Goal: Transaction & Acquisition: Purchase product/service

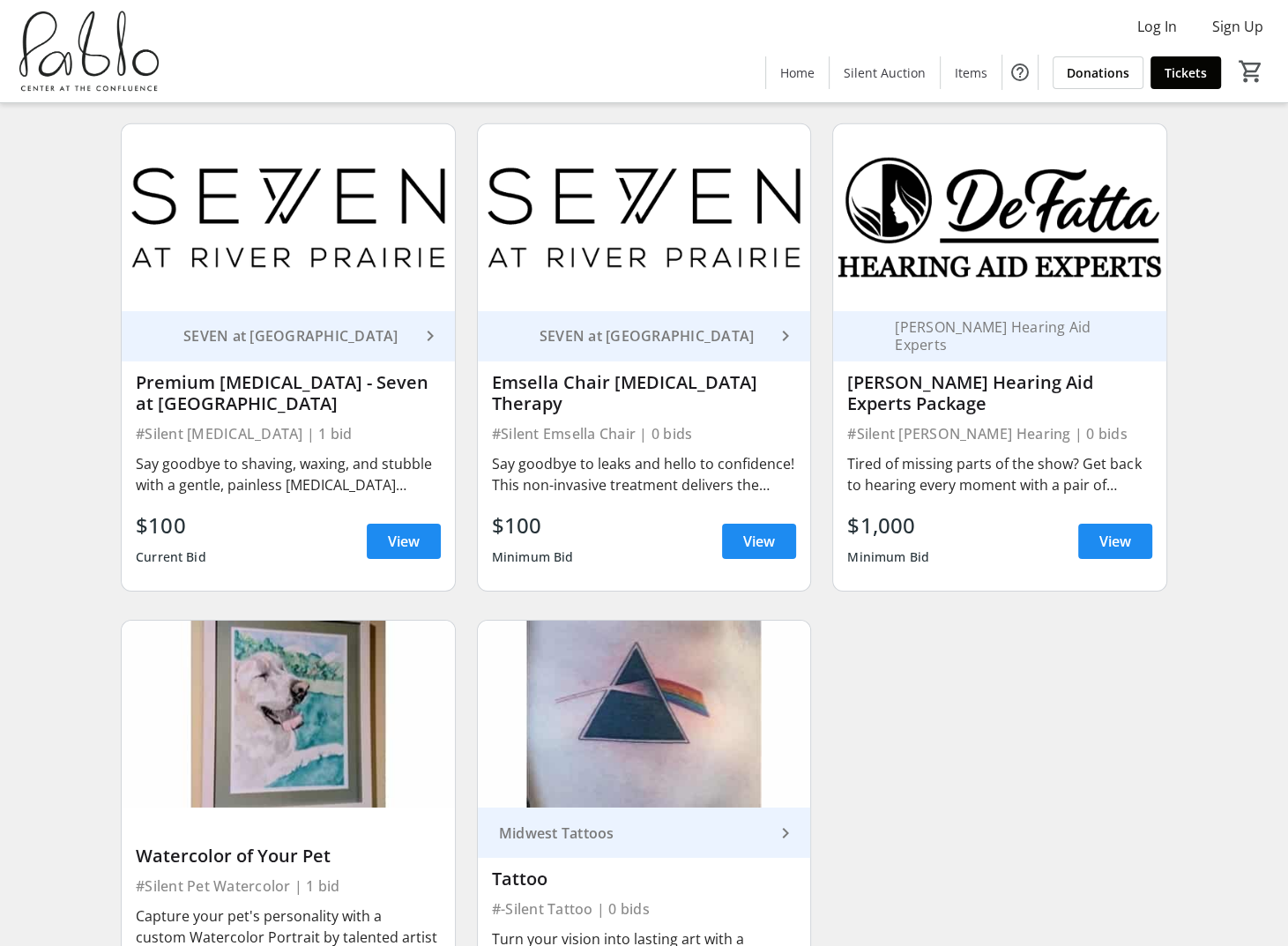
scroll to position [4673, 0]
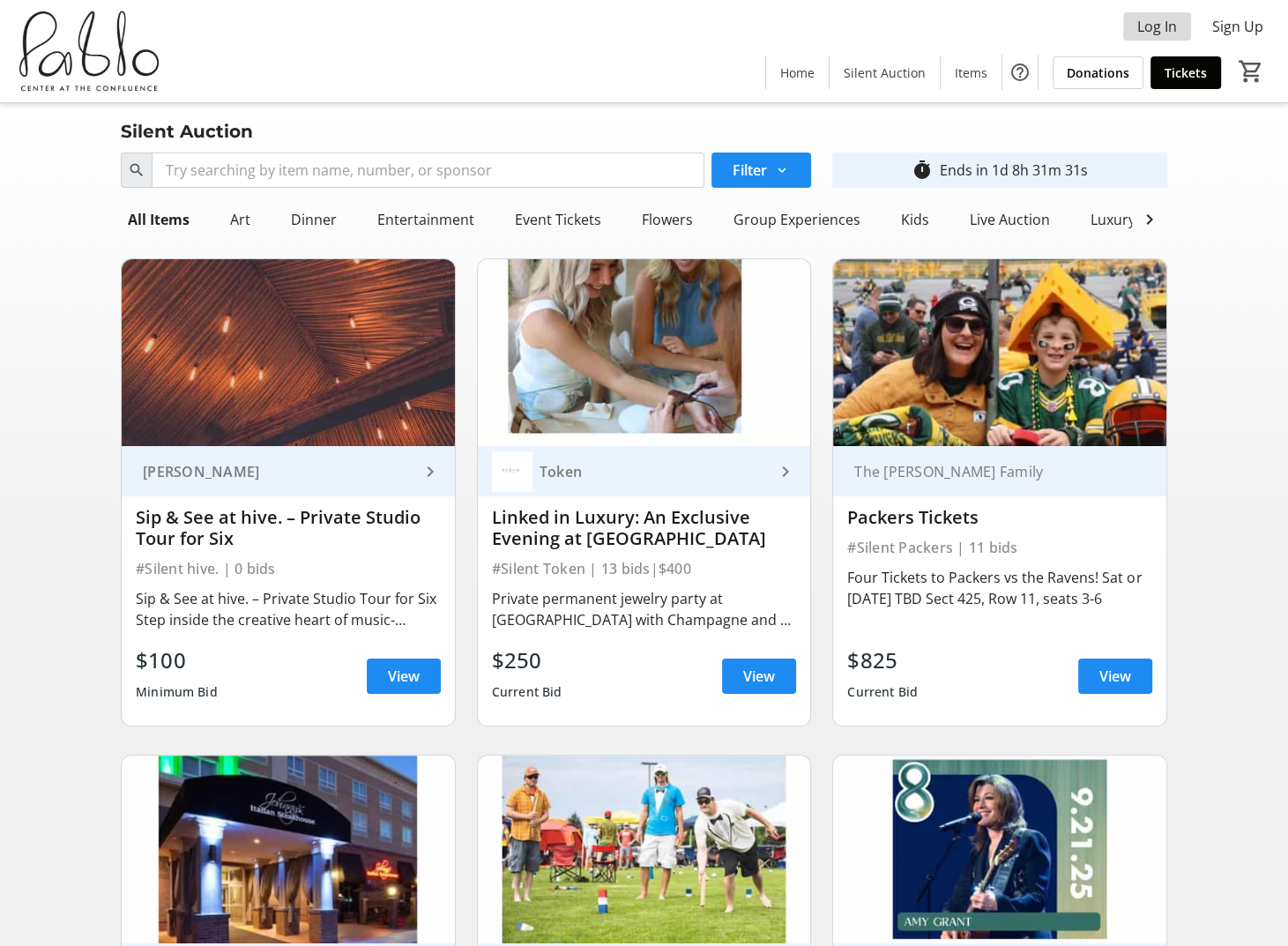
click at [1154, 22] on span "Log In" at bounding box center [1157, 26] width 40 height 21
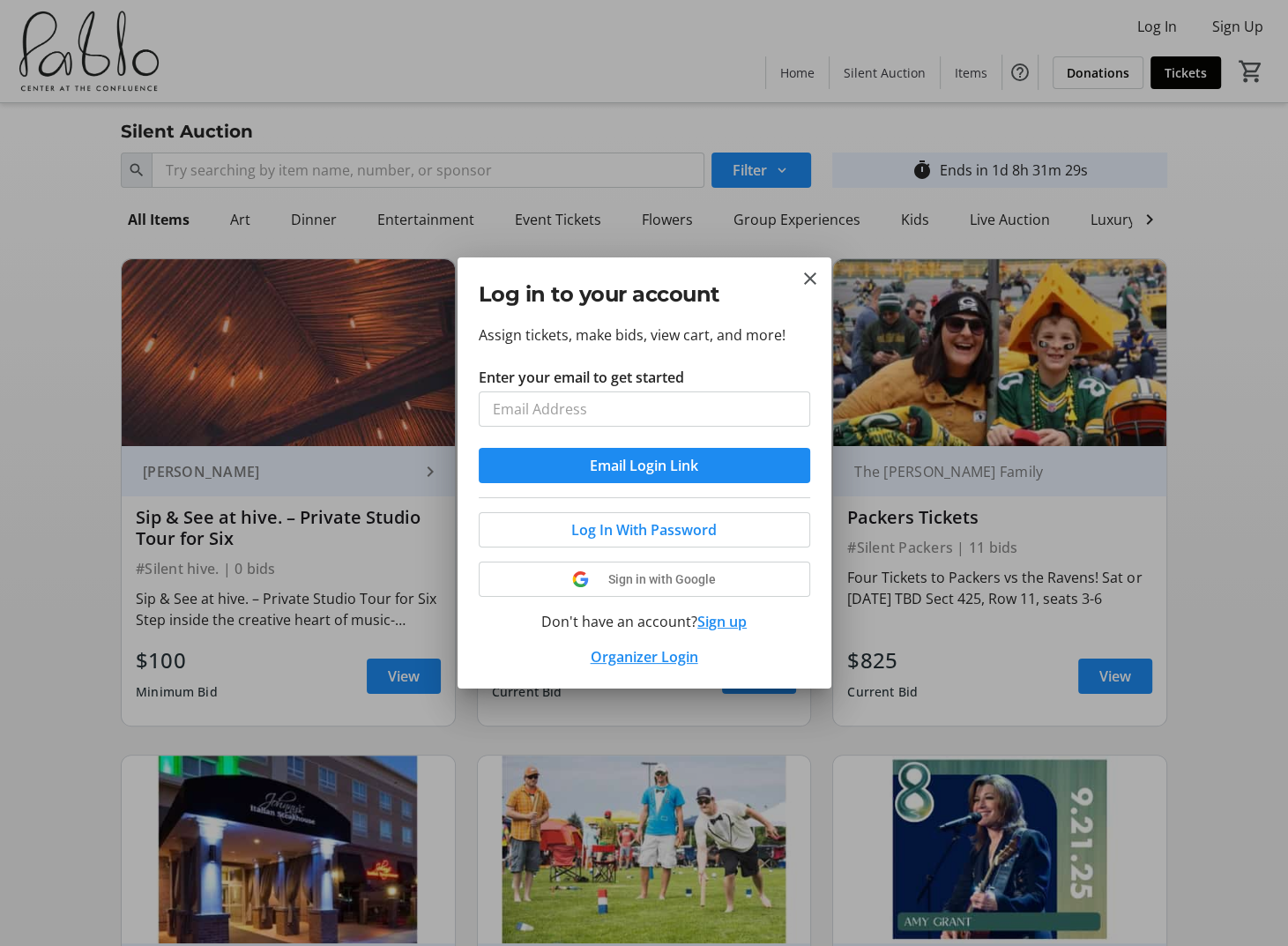
type input "[PERSON_NAME][EMAIL_ADDRESS][DOMAIN_NAME]"
click at [664, 535] on span "Log In With Password" at bounding box center [644, 530] width 145 height 21
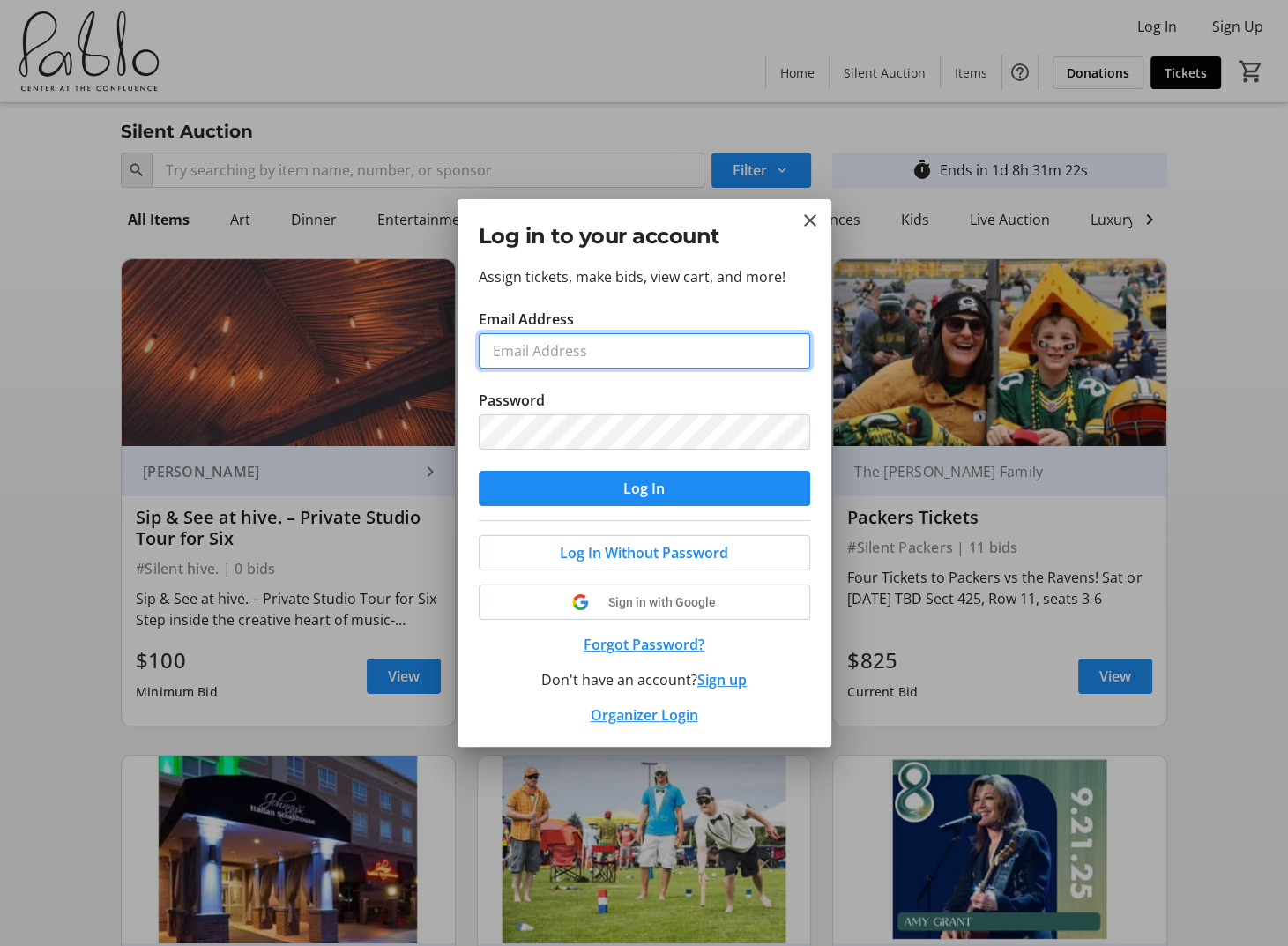
click at [634, 351] on input "Email Address" at bounding box center [645, 350] width 332 height 35
type input "[PERSON_NAME][EMAIL_ADDRESS][DOMAIN_NAME]"
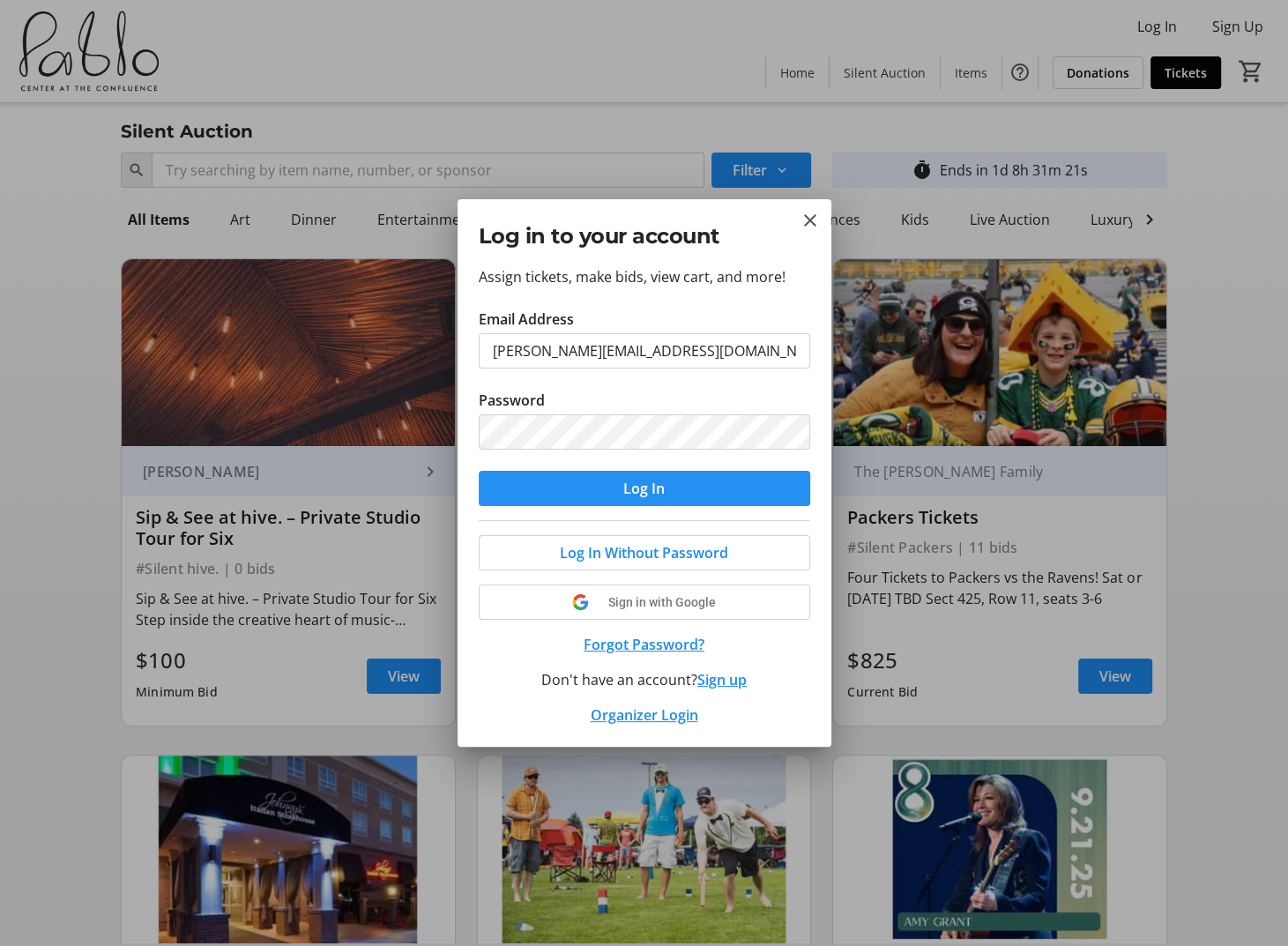
click at [657, 490] on span "Log In" at bounding box center [644, 489] width 41 height 21
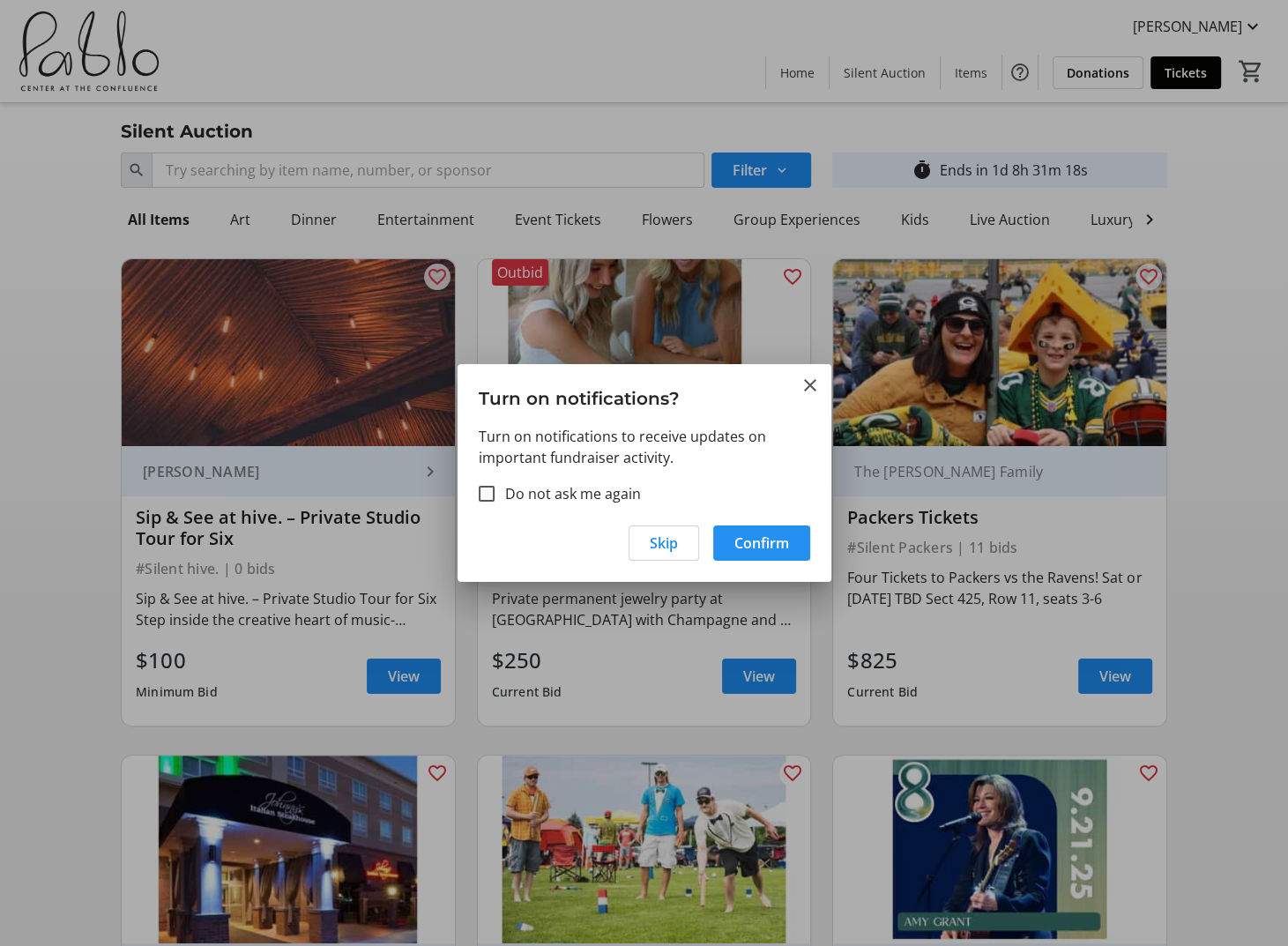
click at [761, 539] on span "Confirm" at bounding box center [762, 543] width 55 height 21
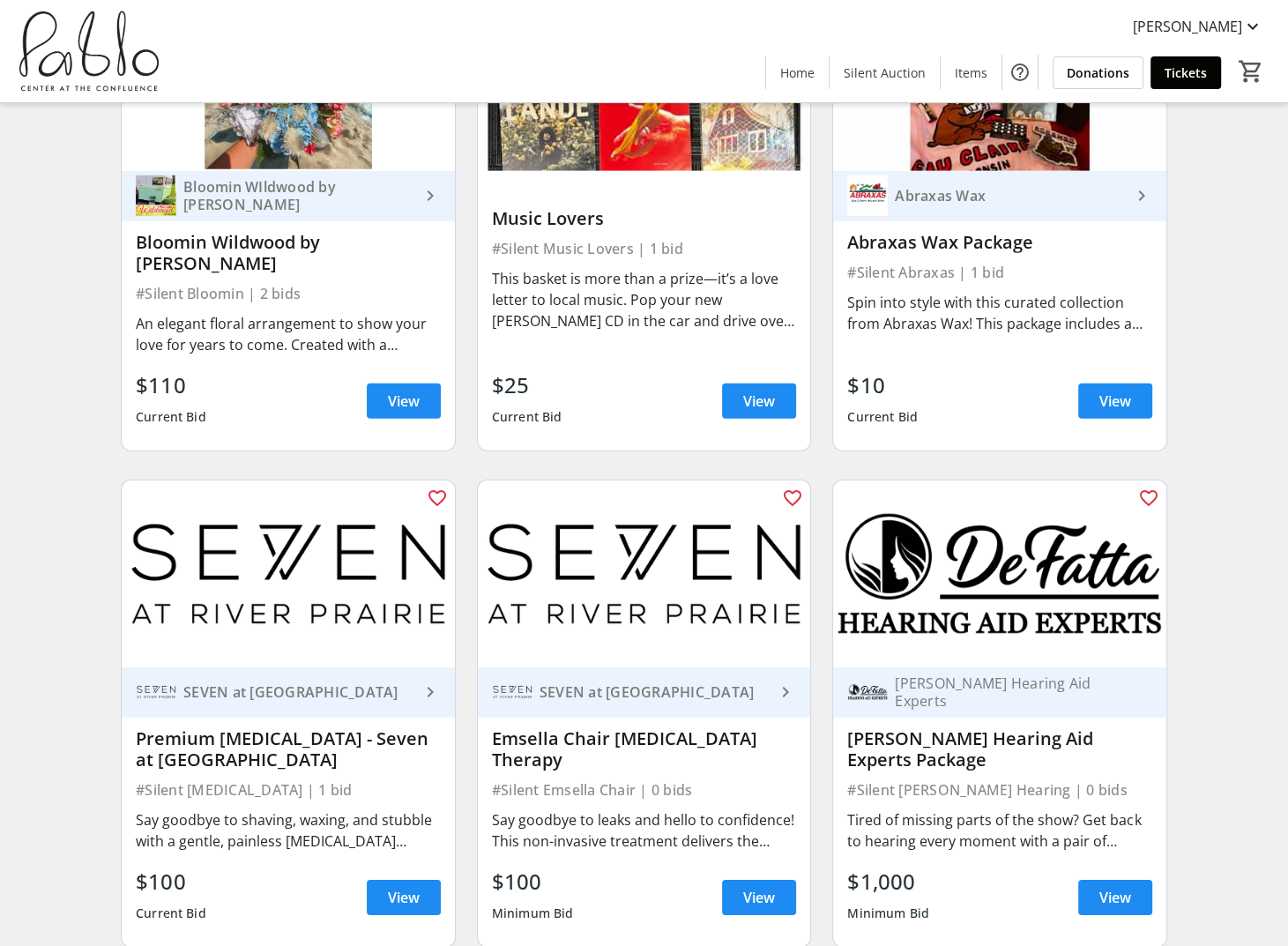
scroll to position [4321, 0]
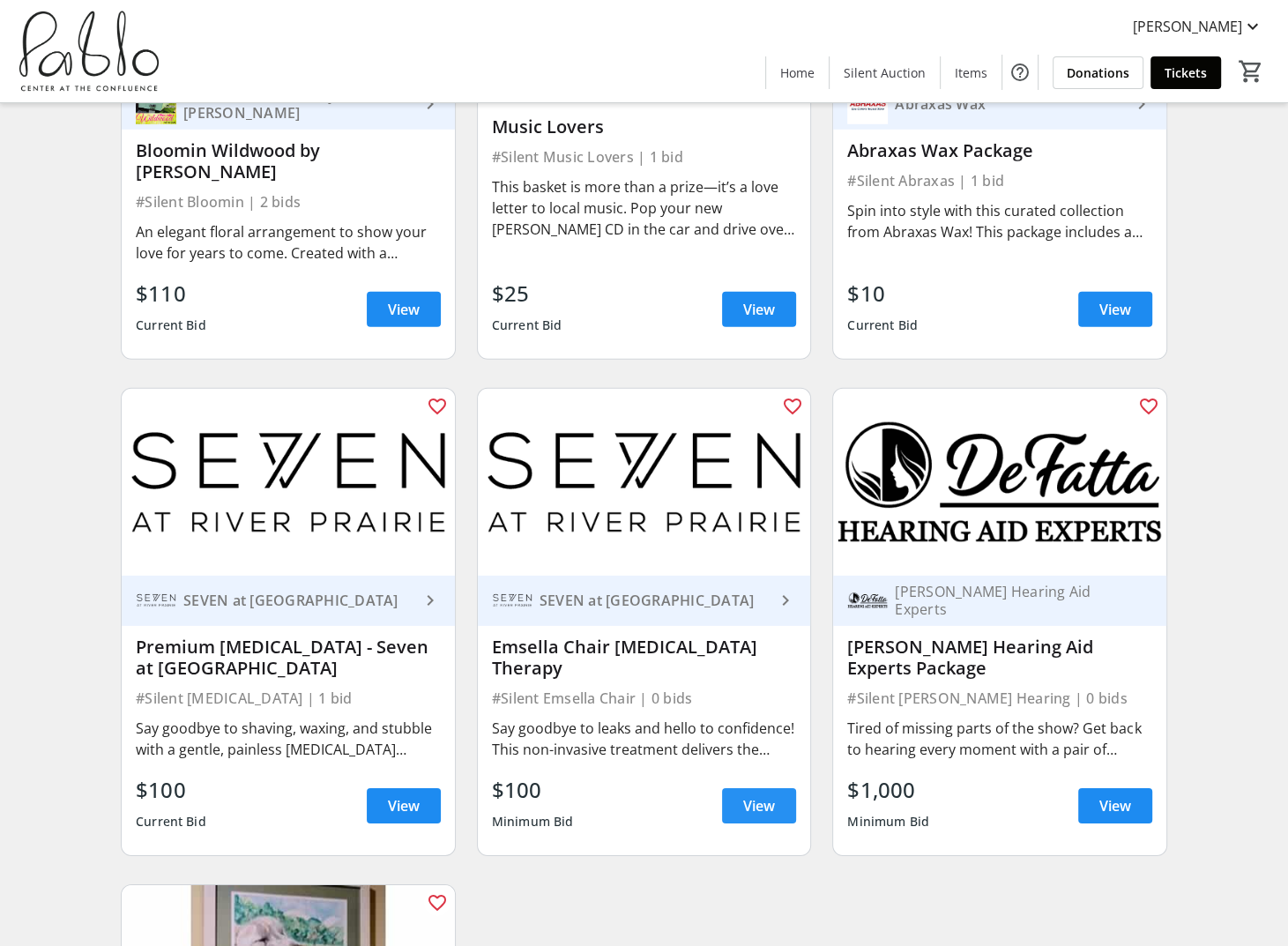
click at [780, 785] on span at bounding box center [759, 805] width 74 height 42
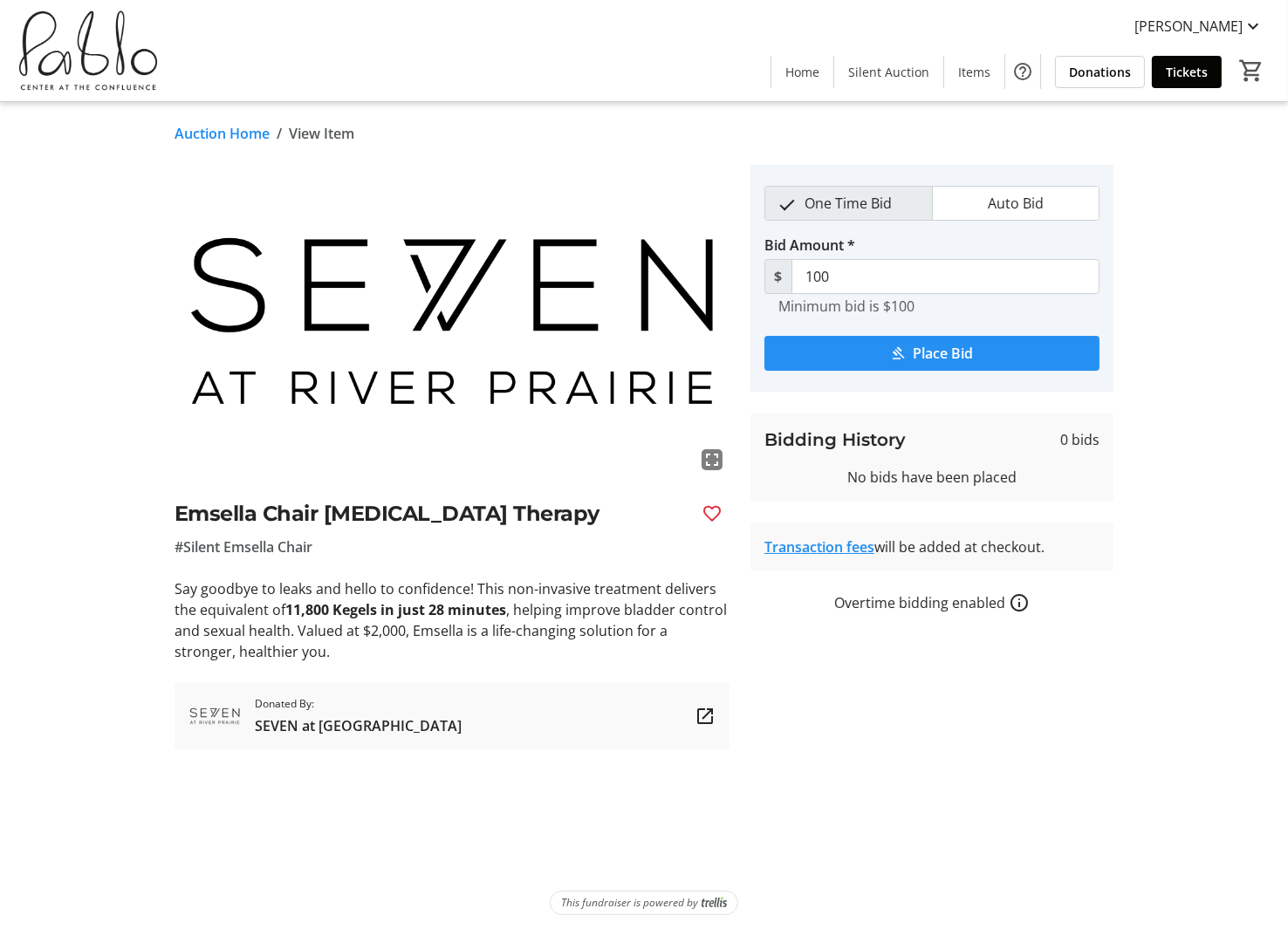
click at [936, 340] on span "submit" at bounding box center [931, 353] width 335 height 42
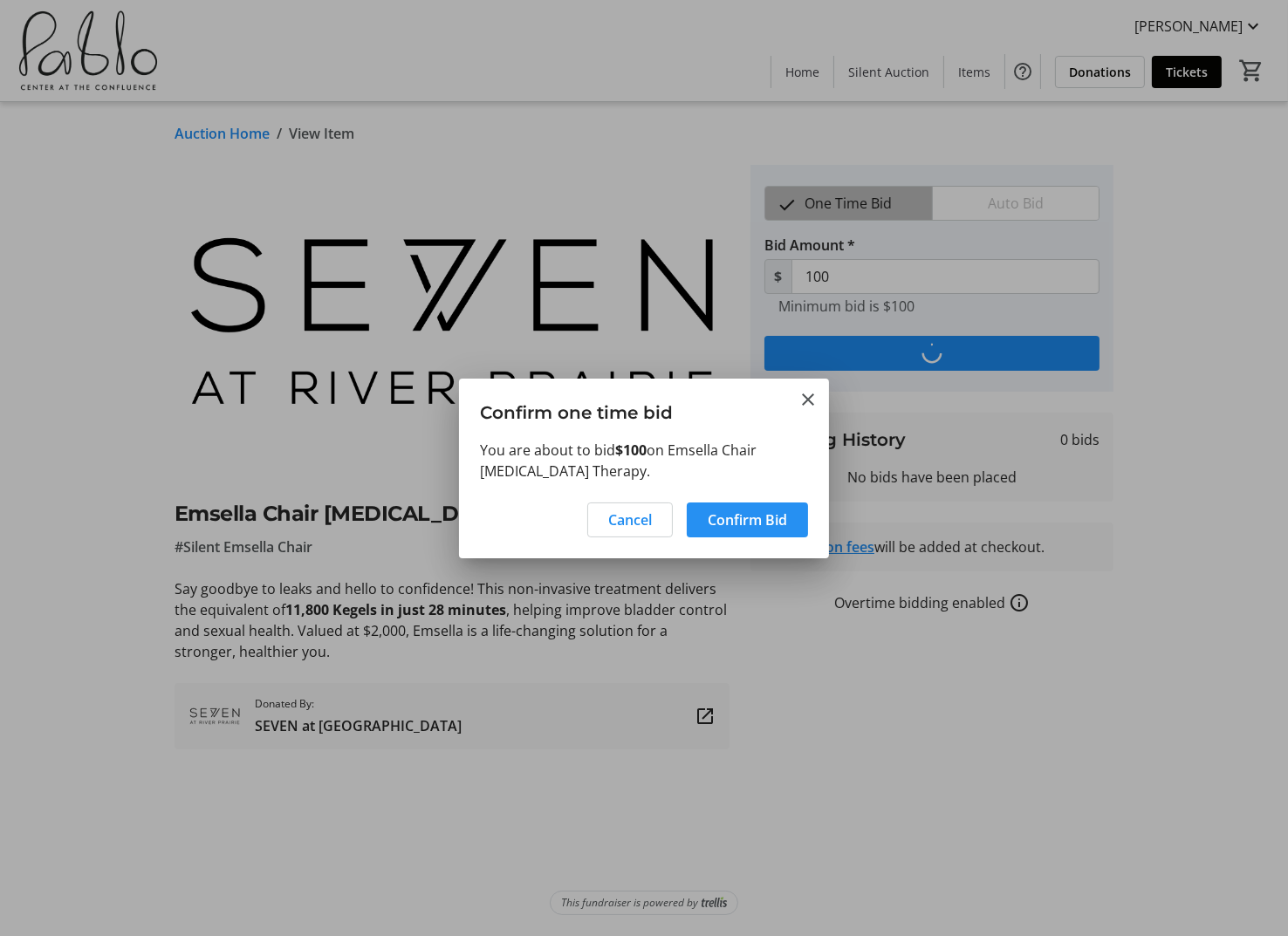
click at [759, 518] on span "Confirm Bid" at bounding box center [747, 520] width 79 height 21
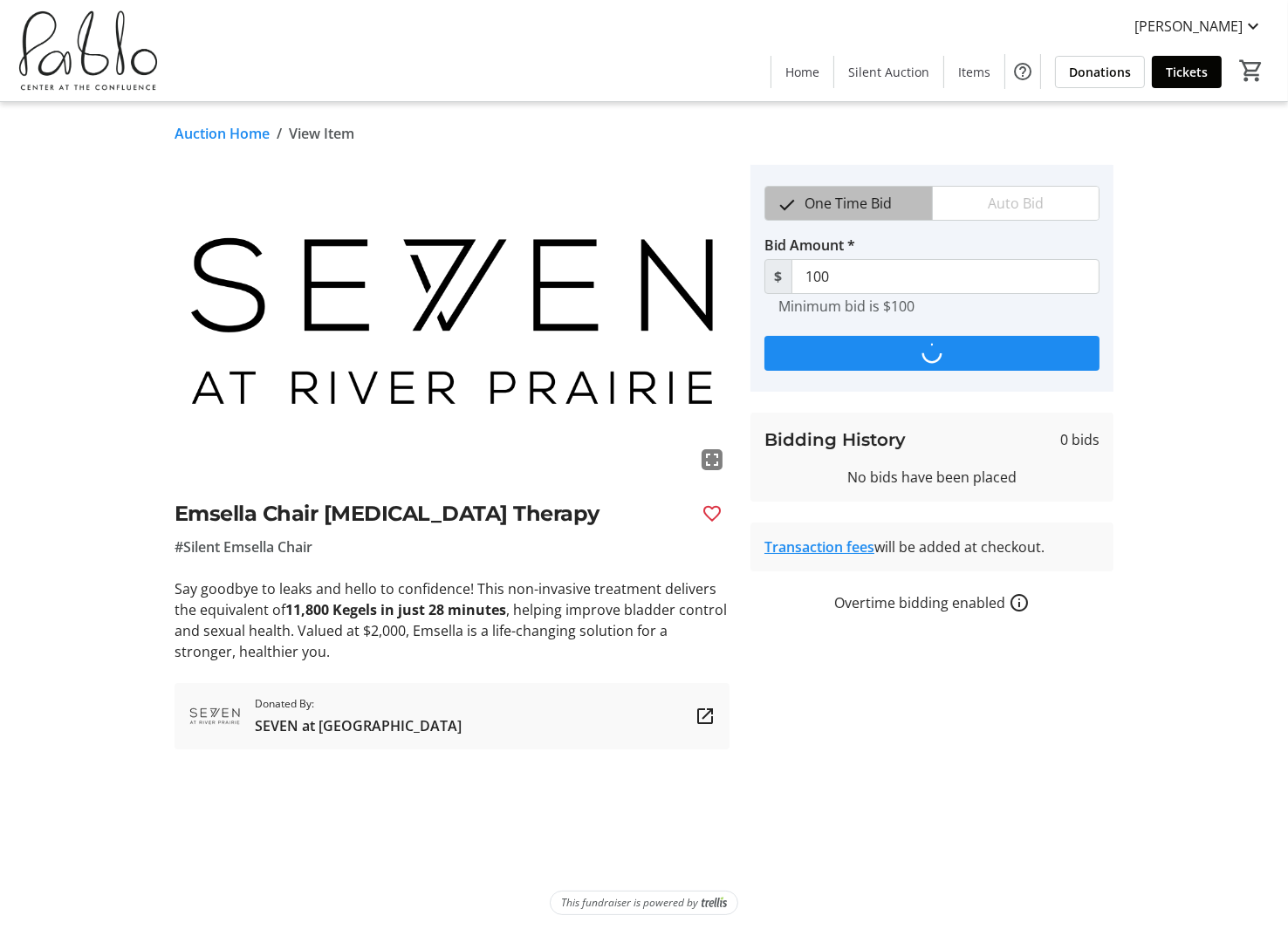
type input "125"
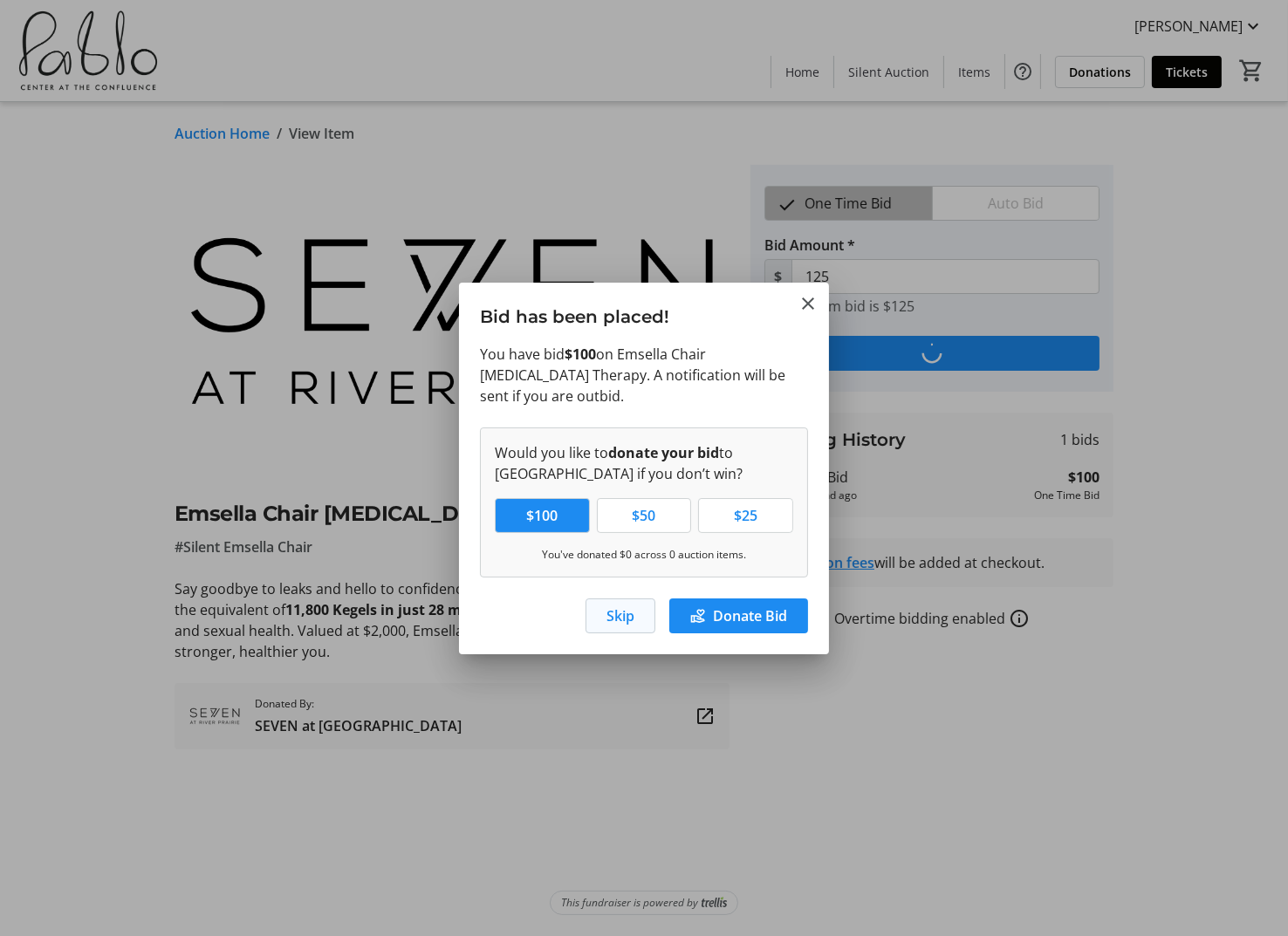
click at [597, 608] on span "button" at bounding box center [620, 616] width 68 height 42
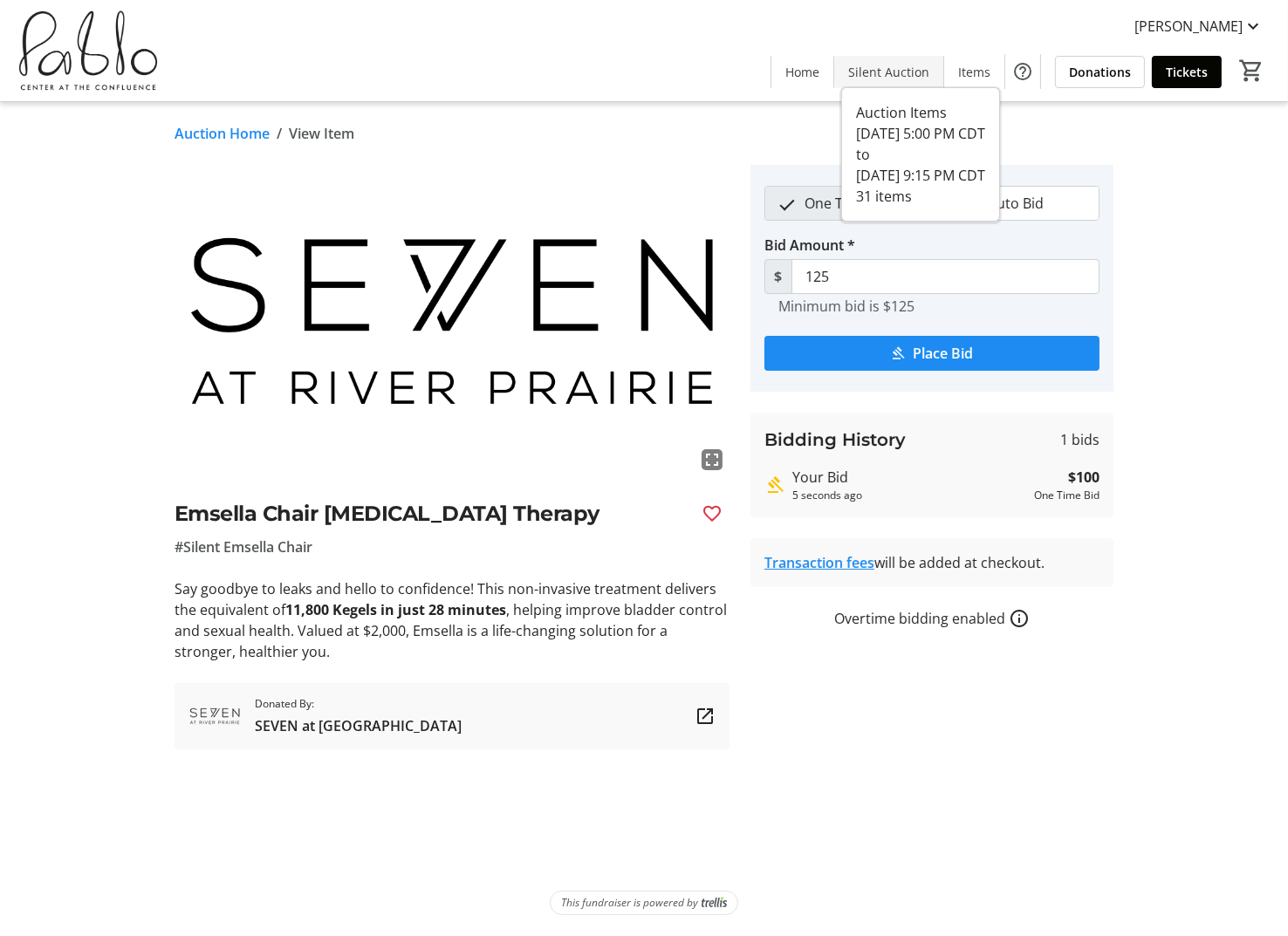
click at [884, 65] on span "Silent Auction" at bounding box center [889, 72] width 81 height 19
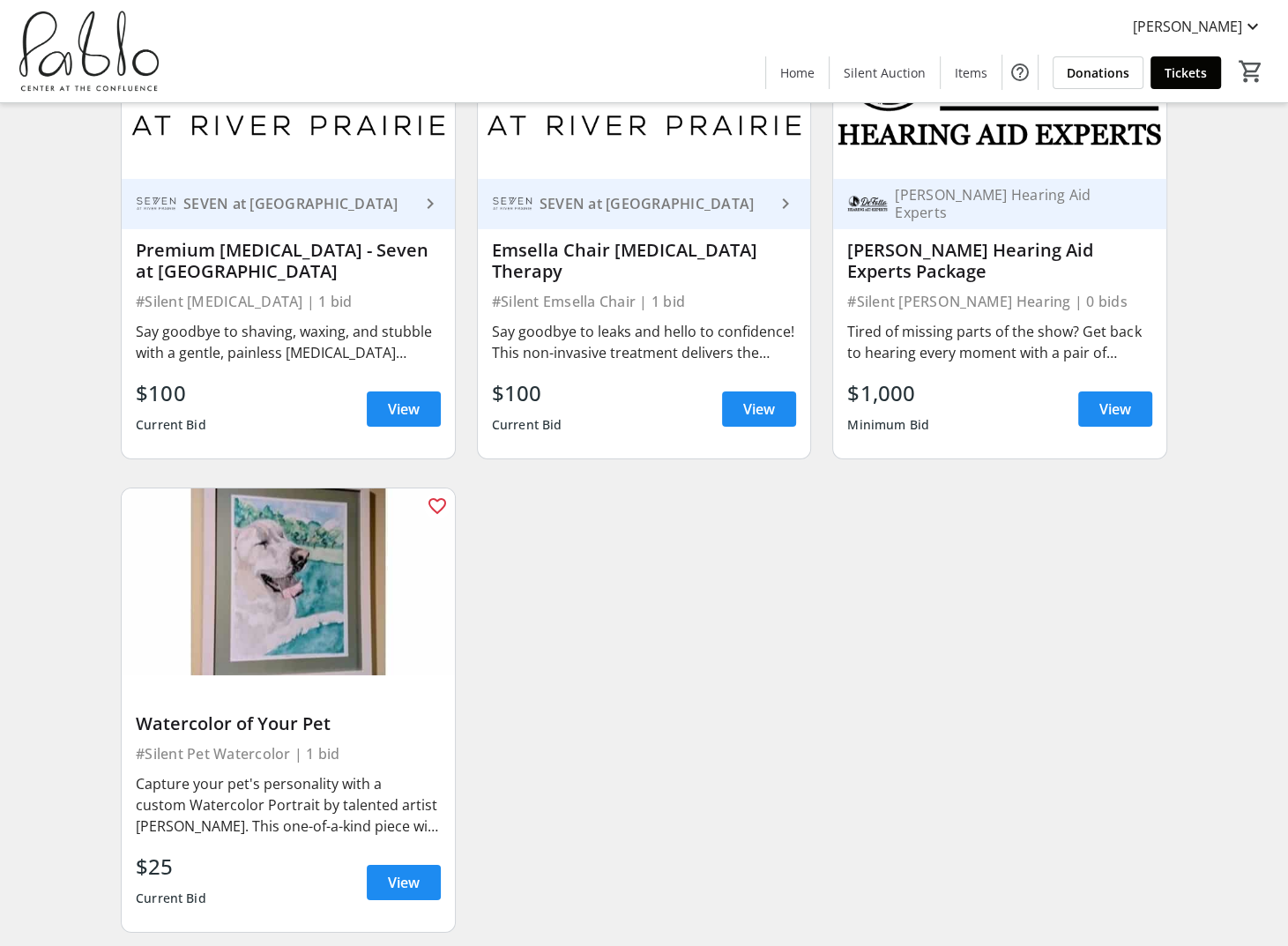
scroll to position [4722, 0]
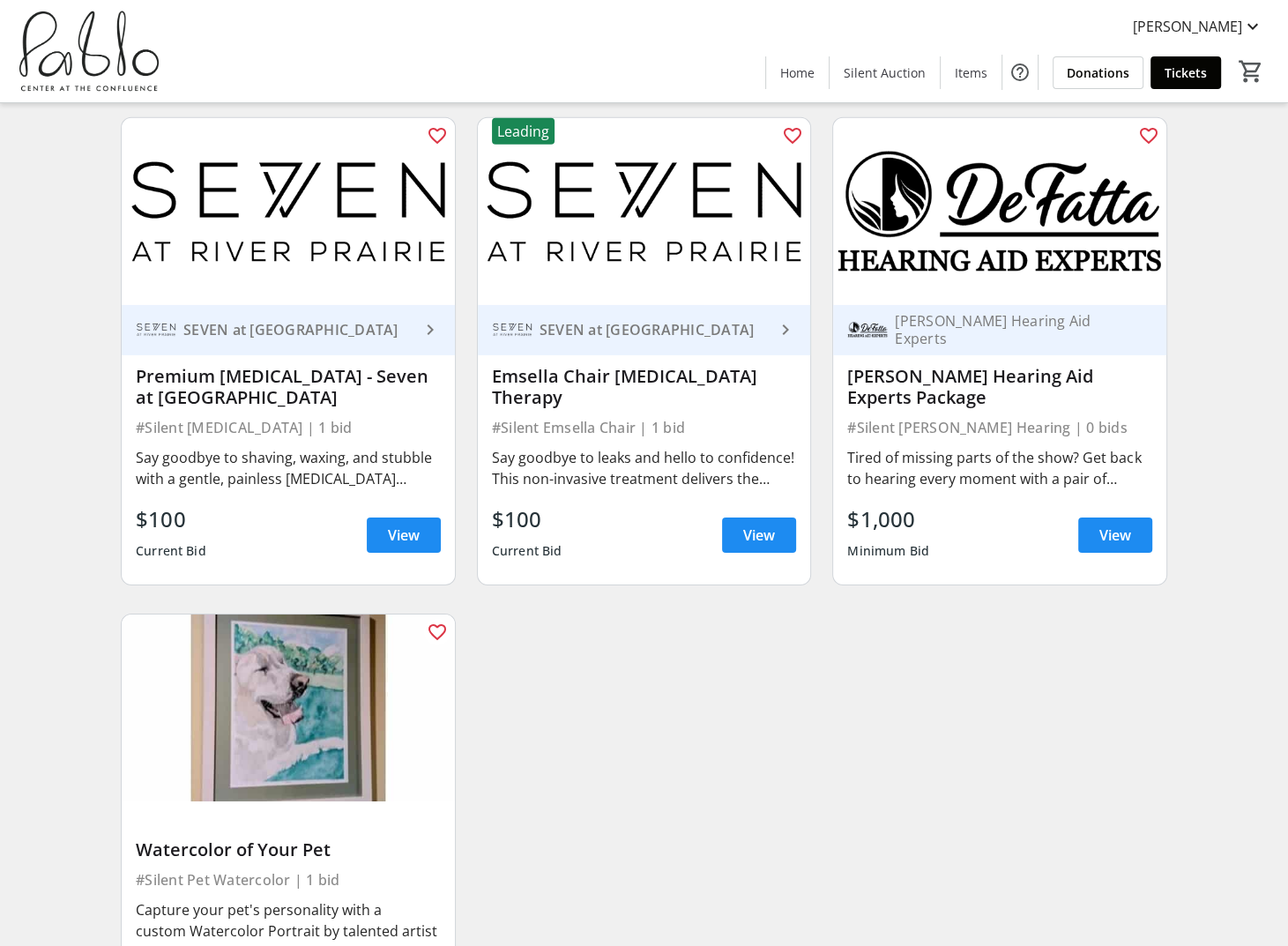
scroll to position [4633, 0]
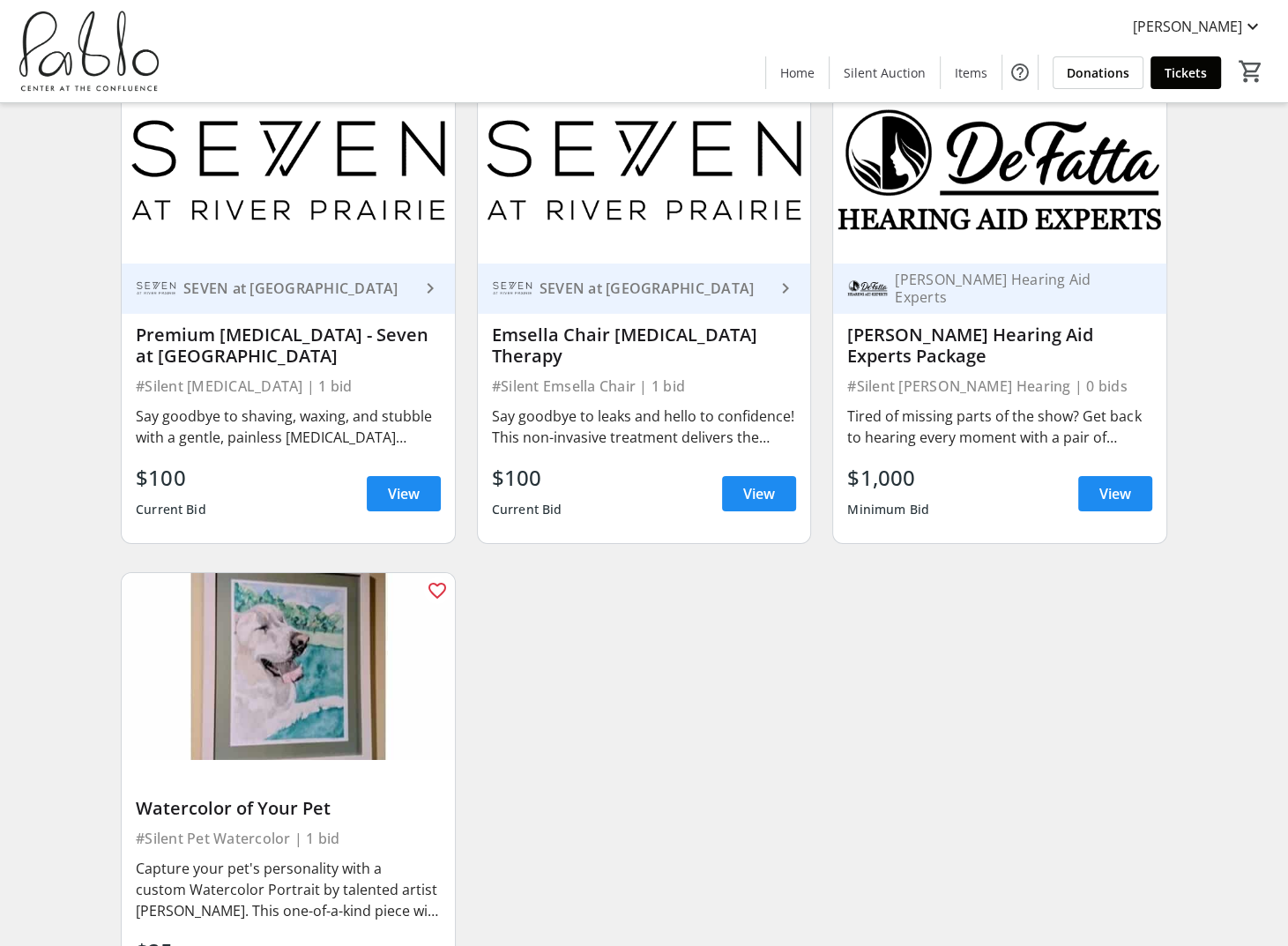
drag, startPoint x: 1167, startPoint y: 76, endPoint x: 1021, endPoint y: 111, distance: 150.1
click at [1167, 76] on span "Tickets" at bounding box center [1185, 73] width 42 height 19
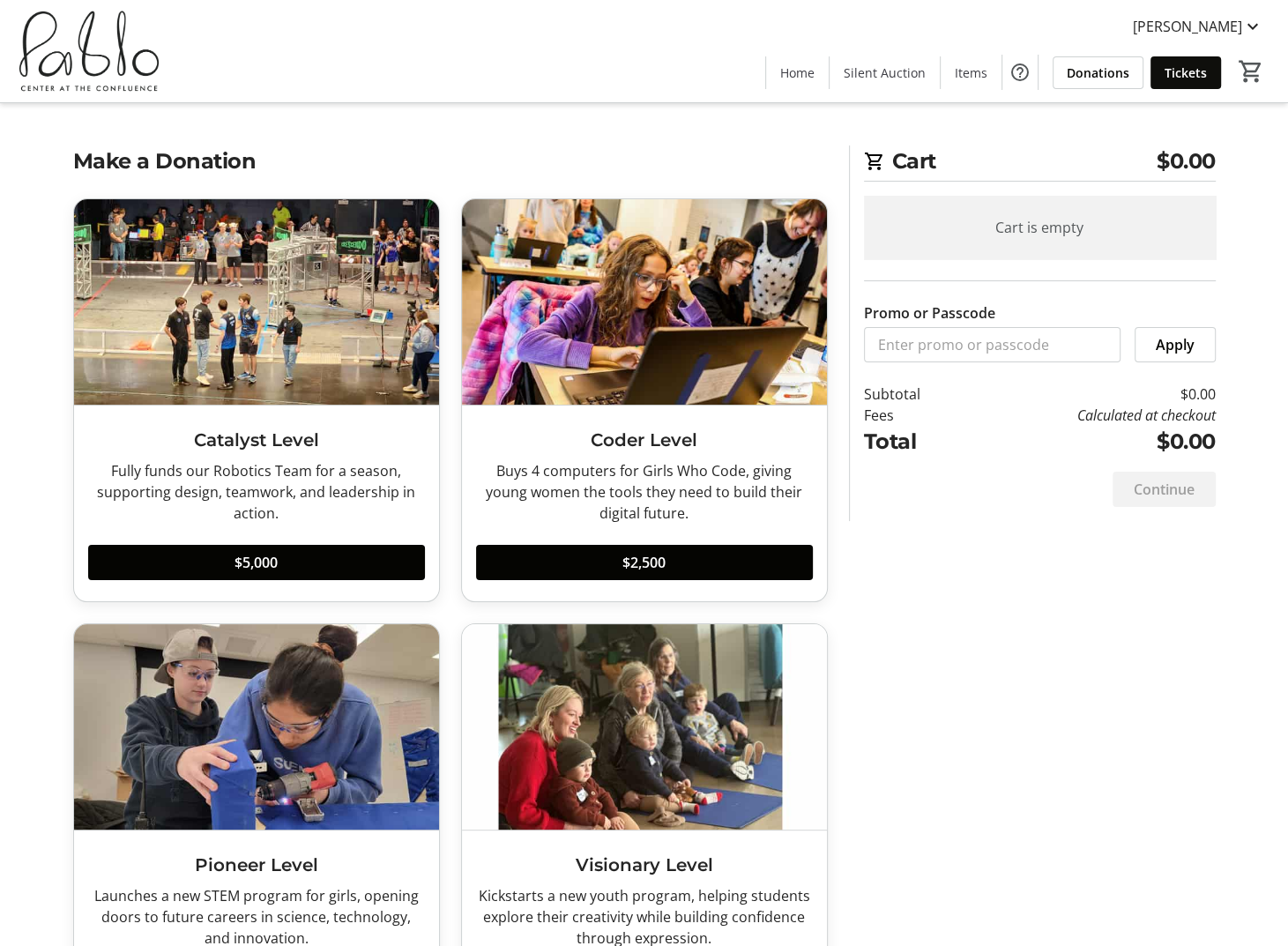
click at [1178, 67] on span "Tickets" at bounding box center [1185, 73] width 42 height 19
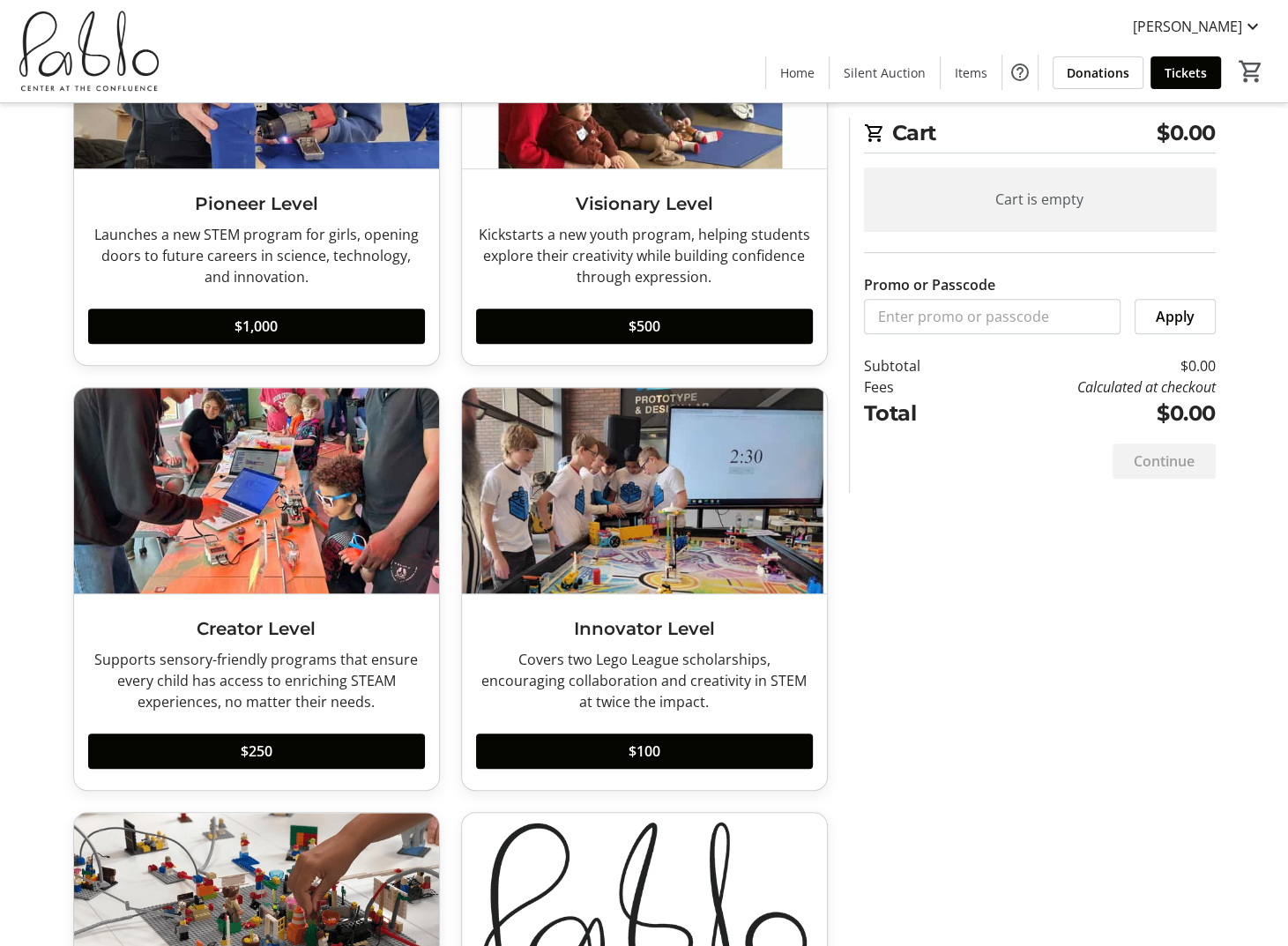
scroll to position [508, 0]
